Goal: Information Seeking & Learning: Check status

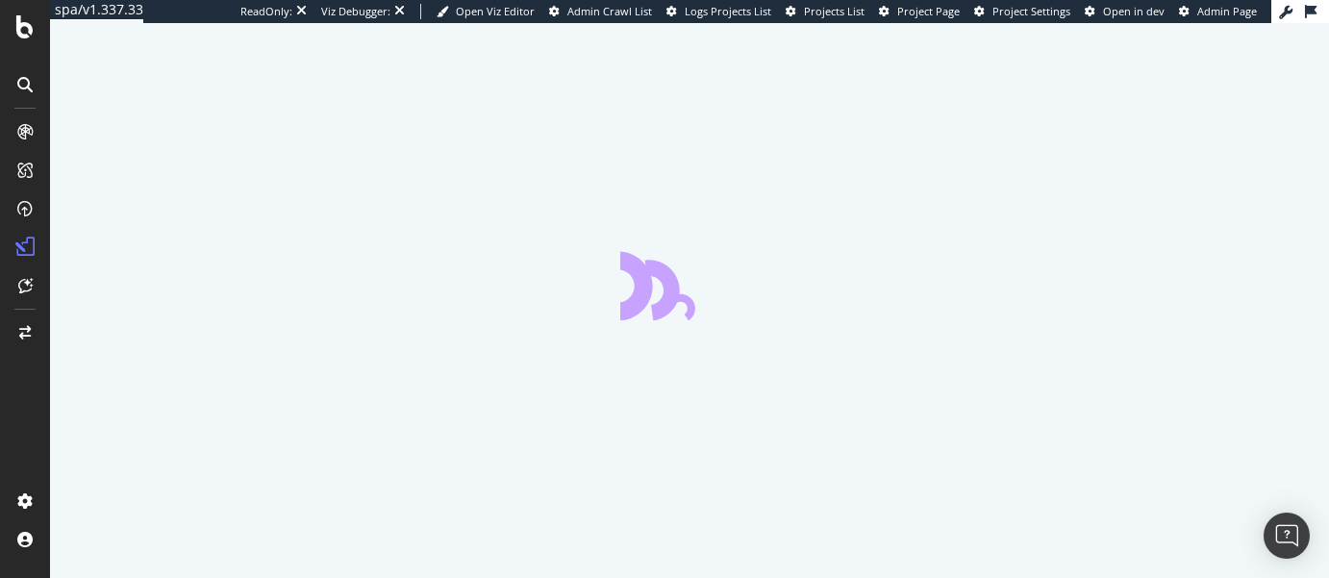
click at [1287, 13] on icon at bounding box center [1285, 12] width 13 height 13
